Goal: Find contact information: Find contact information

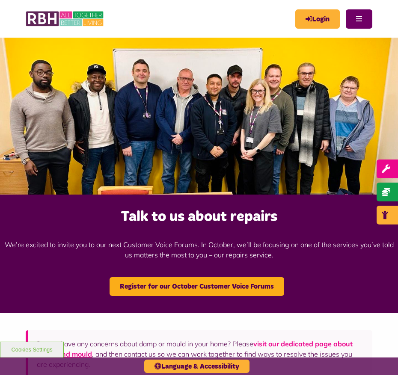
click at [366, 22] on button "Menu" at bounding box center [358, 18] width 27 height 19
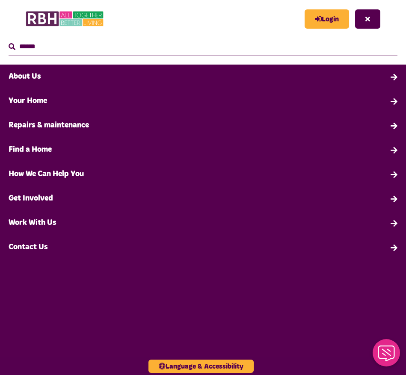
click at [46, 246] on link "Contact Us" at bounding box center [203, 247] width 406 height 24
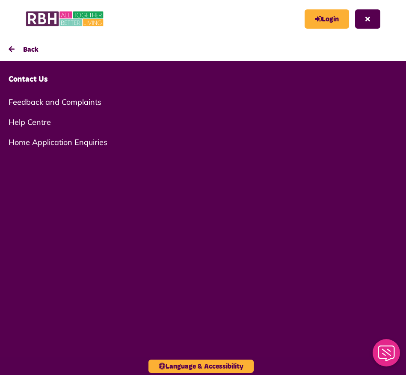
click at [35, 119] on link "Help Centre" at bounding box center [203, 122] width 406 height 20
click at [44, 120] on link "Help Centre" at bounding box center [203, 122] width 406 height 20
click at [50, 102] on link "Feedback and Complaints" at bounding box center [203, 102] width 406 height 20
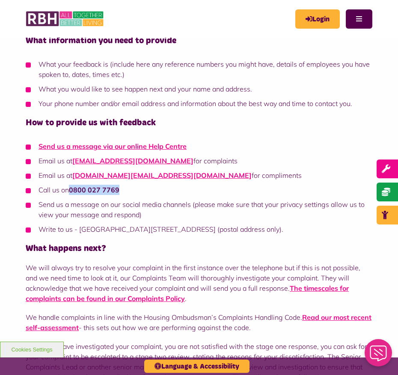
drag, startPoint x: 115, startPoint y: 191, endPoint x: 71, endPoint y: 193, distance: 44.5
click at [71, 193] on li "Call us on [PHONE_NUMBER]" at bounding box center [199, 190] width 346 height 10
copy strong "0800 027 7769"
